Goal: Complete application form

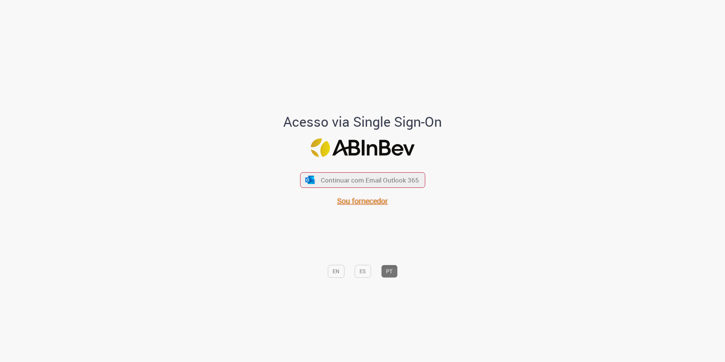
click at [347, 201] on span "Sou fornecedor" at bounding box center [362, 201] width 51 height 10
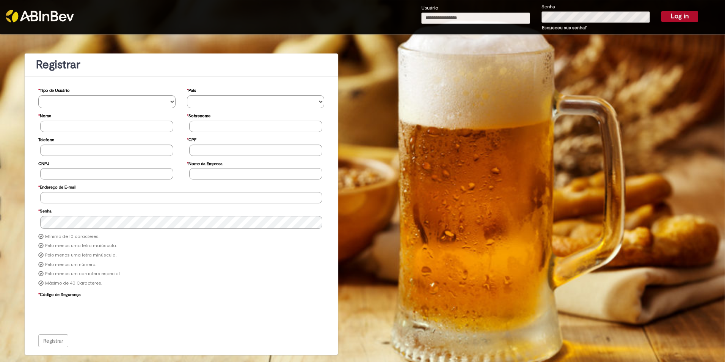
click at [477, 19] on input "Usuário" at bounding box center [475, 18] width 109 height 11
type input "**********"
